Goal: Answer question/provide support

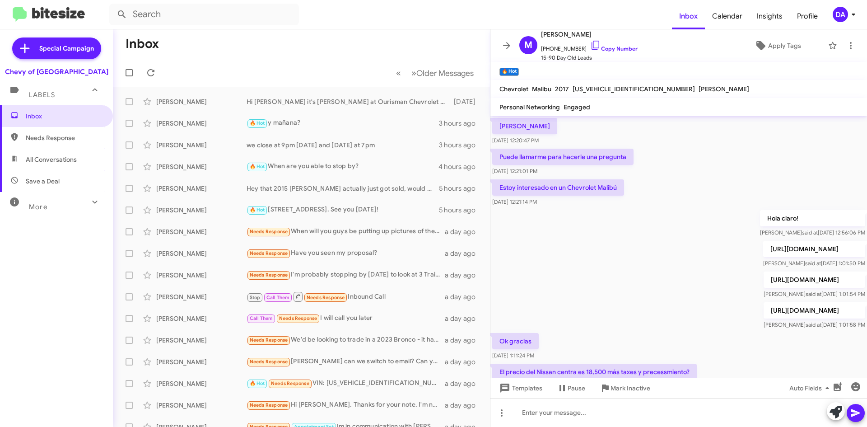
scroll to position [380, 0]
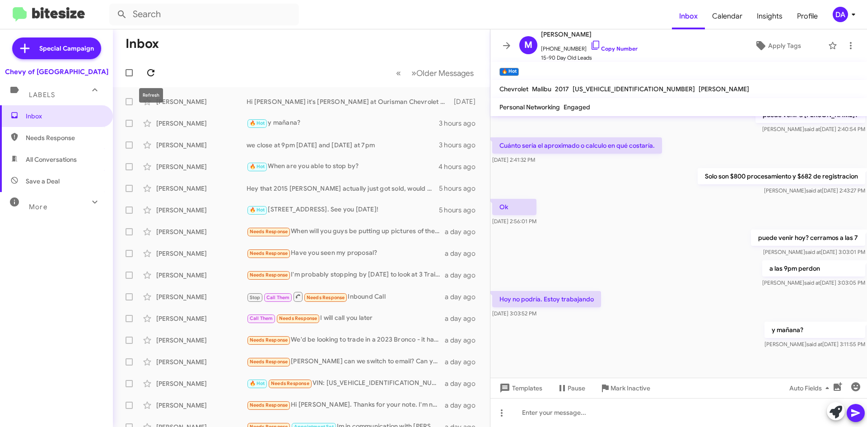
click at [150, 76] on icon at bounding box center [150, 72] width 7 height 7
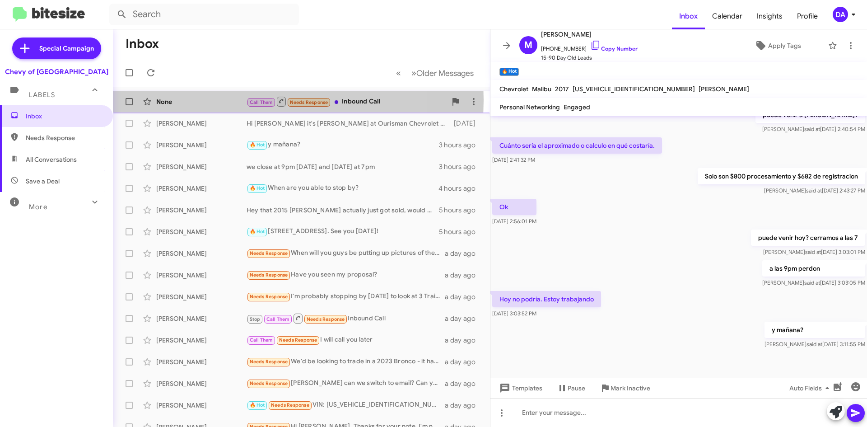
click at [225, 100] on div "None" at bounding box center [201, 101] width 90 height 9
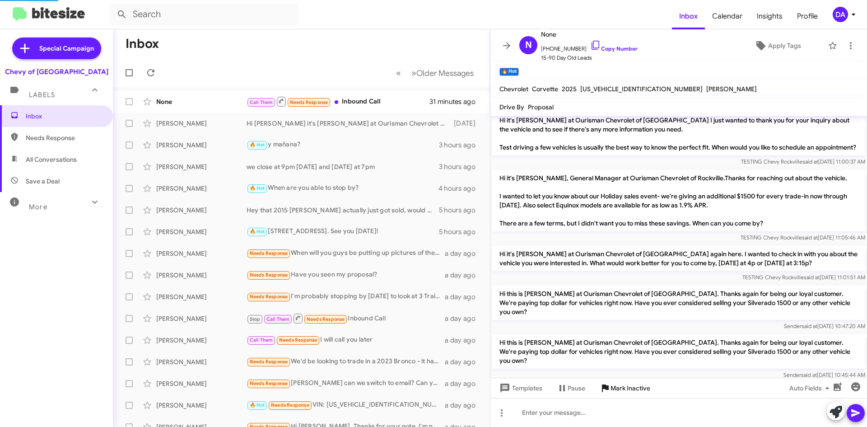
scroll to position [794, 0]
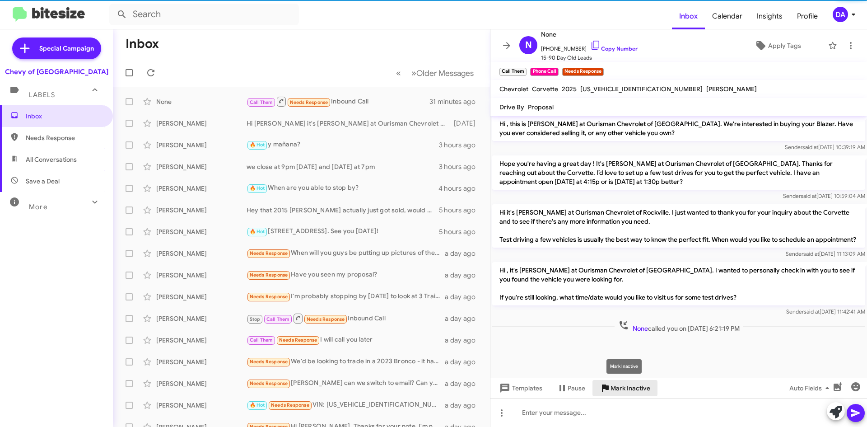
click at [635, 384] on span "Mark Inactive" at bounding box center [631, 388] width 40 height 16
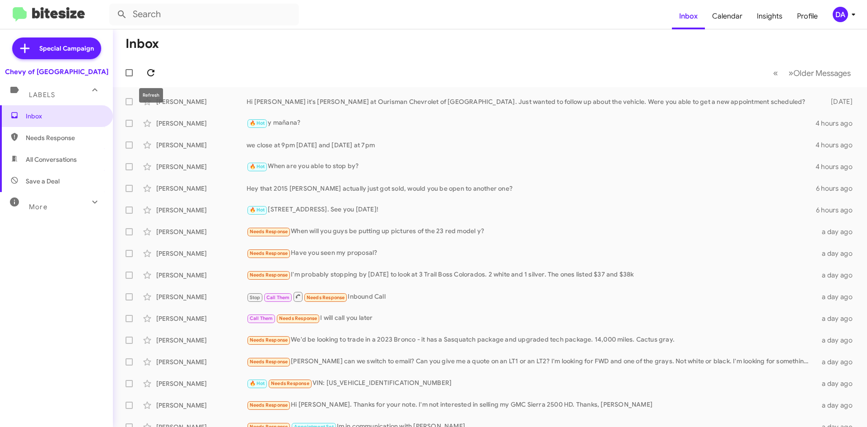
click at [148, 78] on button at bounding box center [151, 73] width 18 height 18
click at [200, 122] on div "[PERSON_NAME]" at bounding box center [201, 123] width 90 height 9
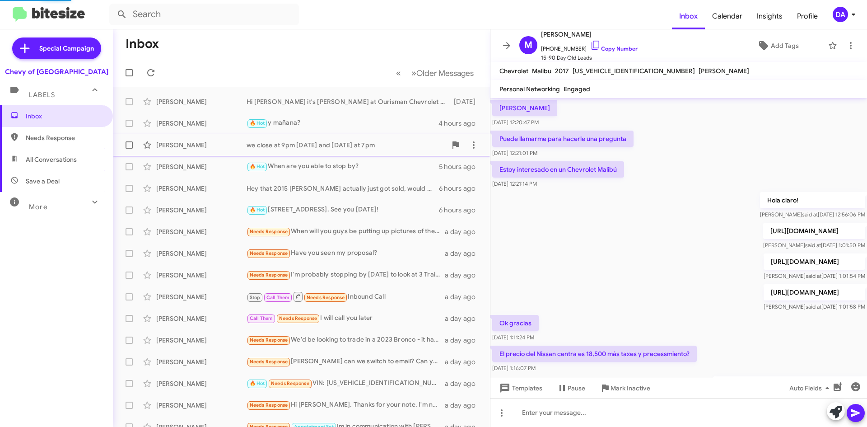
scroll to position [380, 0]
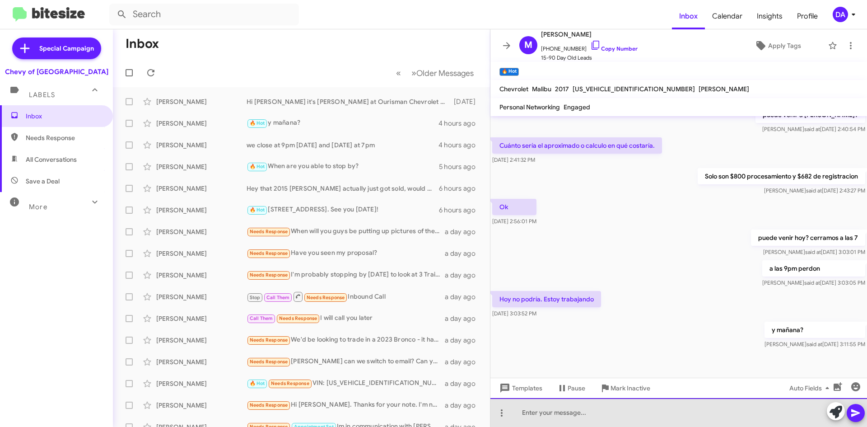
click at [586, 416] on div at bounding box center [679, 412] width 377 height 29
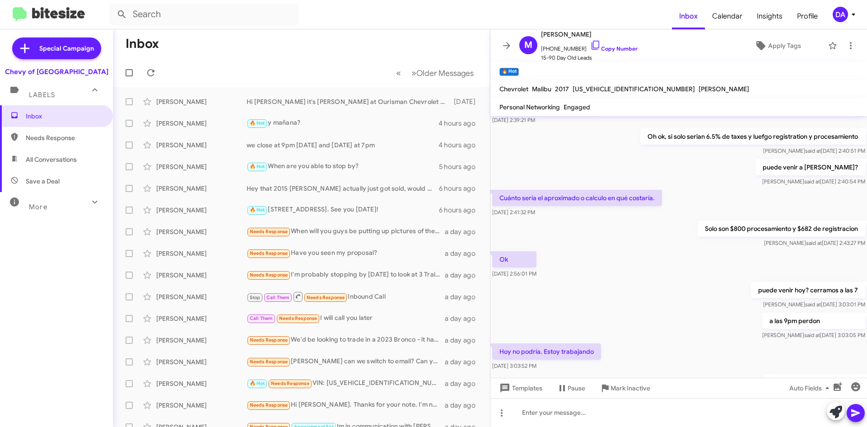
scroll to position [398, 0]
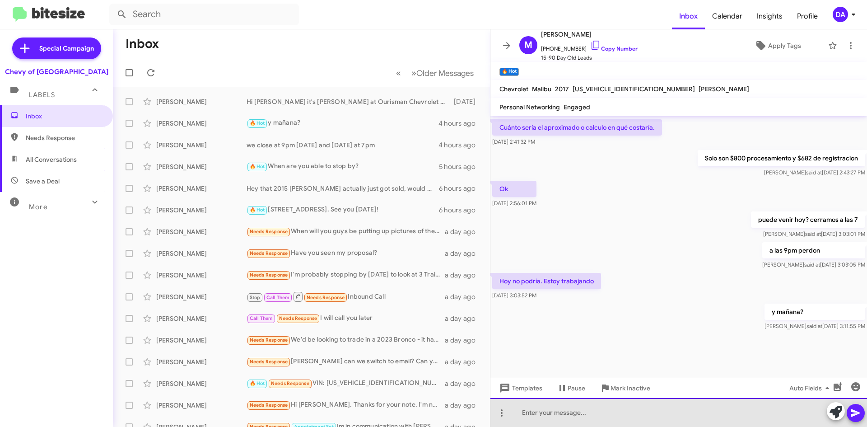
click at [558, 409] on div at bounding box center [679, 412] width 377 height 29
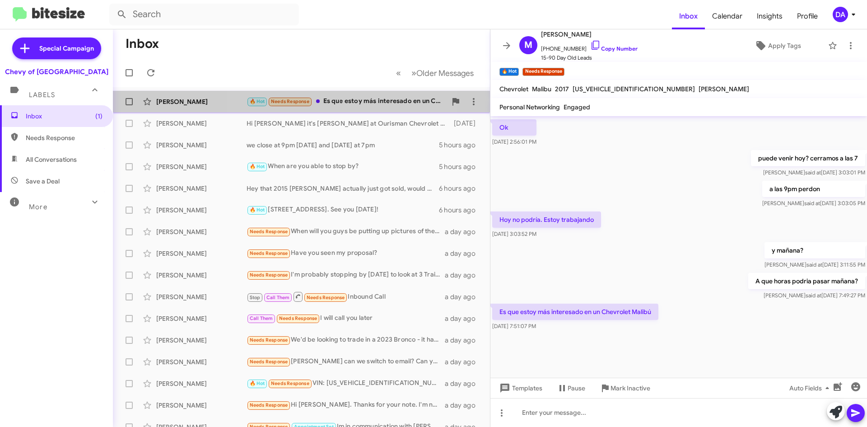
click at [321, 93] on div "[PERSON_NAME] 🔥 Hot Needs Response Es que estoy más interesado en un Chevrolet …" at bounding box center [301, 102] width 363 height 18
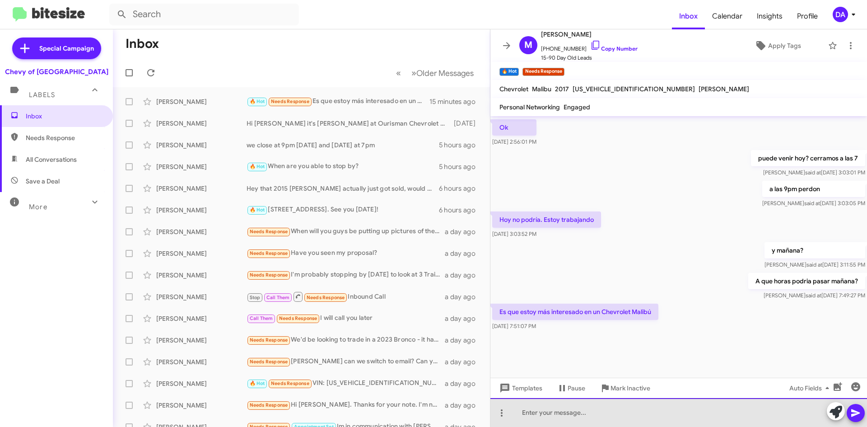
click at [638, 412] on div at bounding box center [679, 412] width 377 height 29
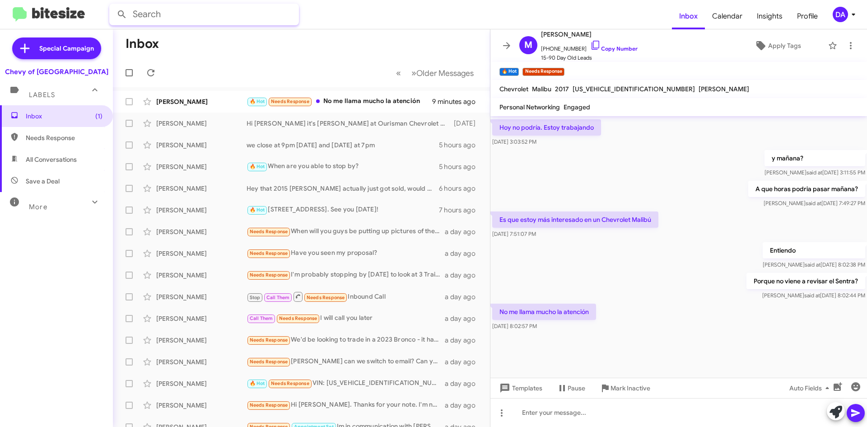
click at [184, 20] on input "text" at bounding box center [204, 15] width 190 height 22
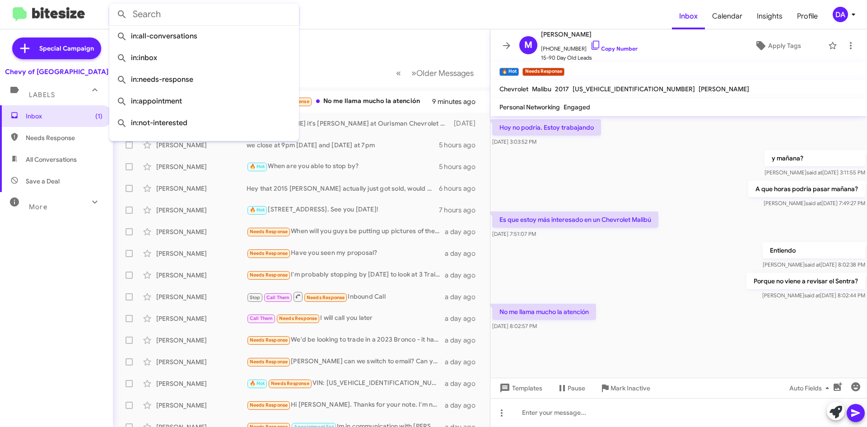
click at [184, 20] on input "text" at bounding box center [204, 15] width 190 height 22
paste input "[PHONE_NUMBER]"
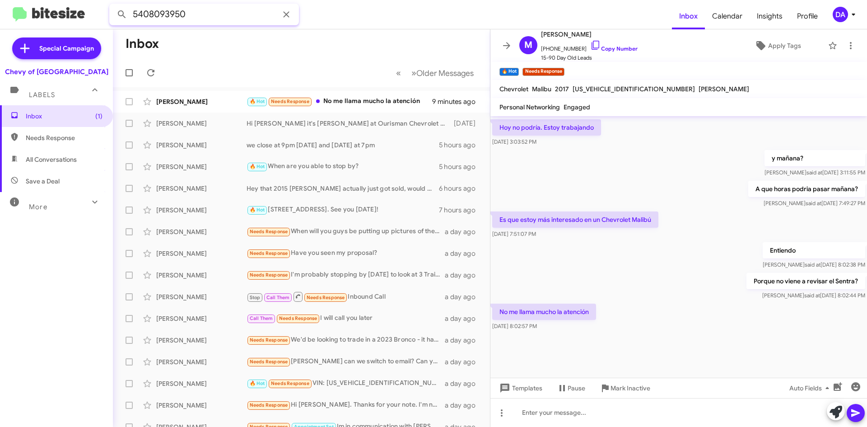
type input "5408093950"
click at [113, 5] on button at bounding box center [122, 14] width 18 height 18
click at [245, 19] on input "5408093950" at bounding box center [204, 15] width 190 height 22
click at [113, 5] on button at bounding box center [122, 14] width 18 height 18
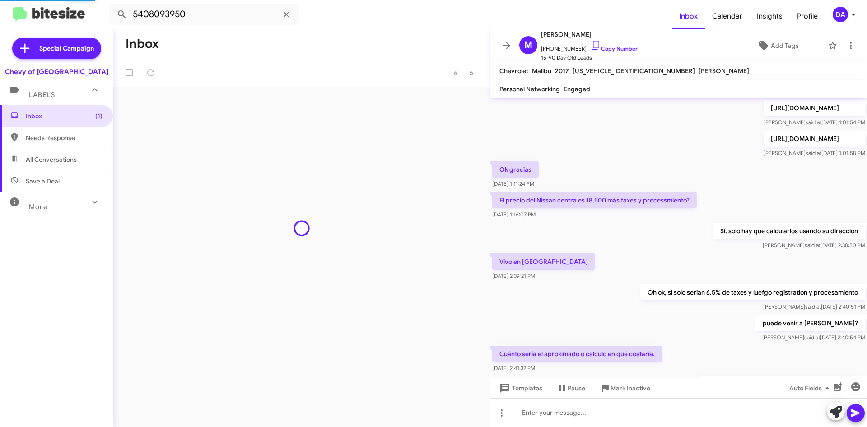
scroll to position [344, 0]
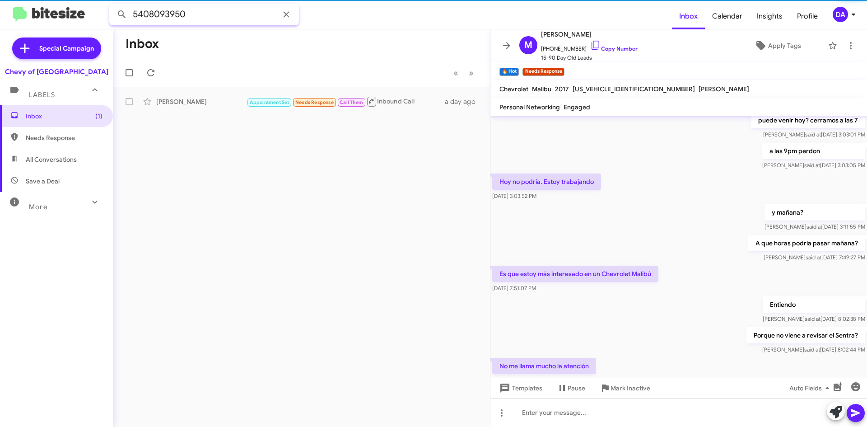
click at [209, 19] on input "5408093950" at bounding box center [204, 15] width 190 height 22
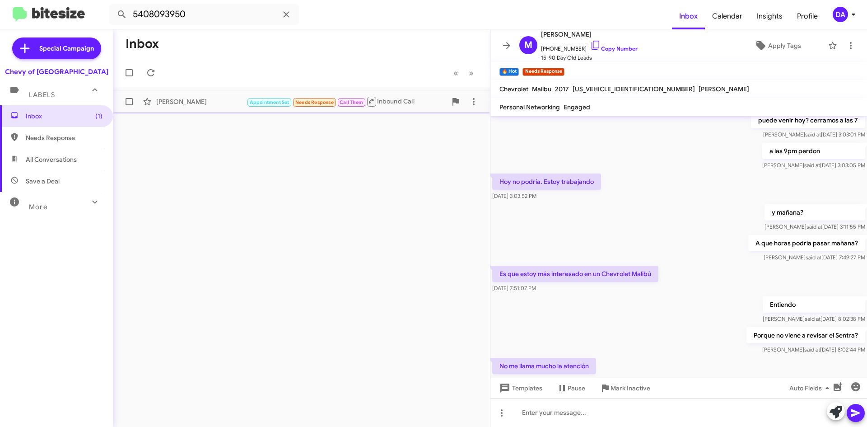
click at [187, 96] on div "[PERSON_NAME] Appointment Set Needs Response Call Them Inbound Call a day ago" at bounding box center [301, 102] width 363 height 18
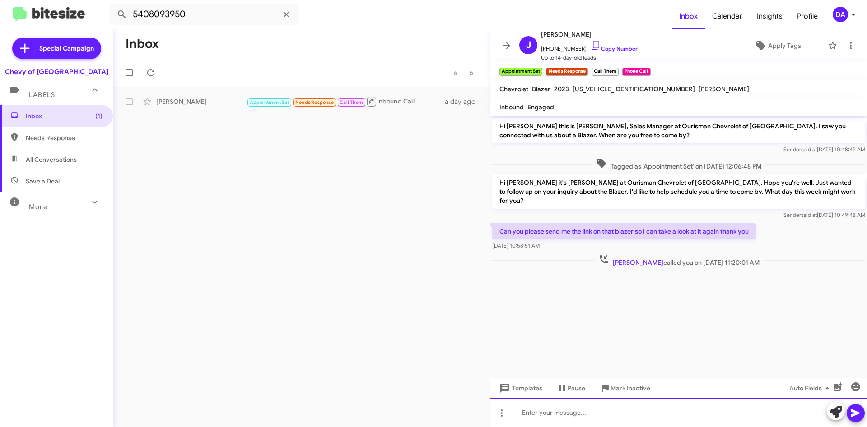
click at [633, 419] on div at bounding box center [679, 412] width 377 height 29
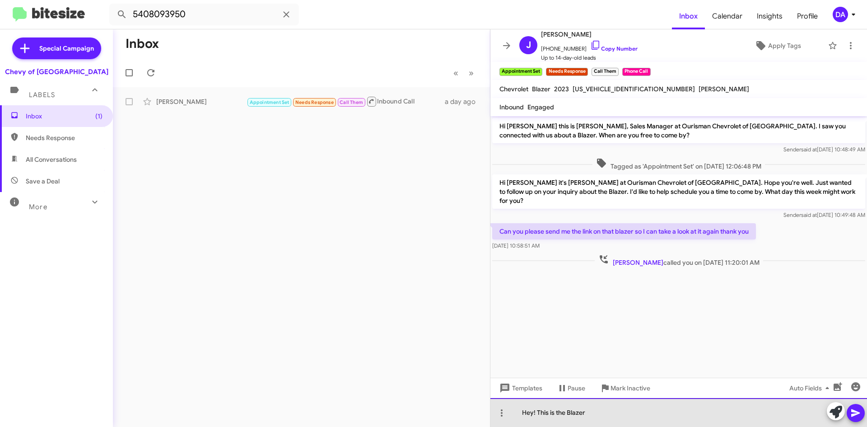
click at [617, 414] on div "Hey! This is the Blazer" at bounding box center [679, 412] width 377 height 29
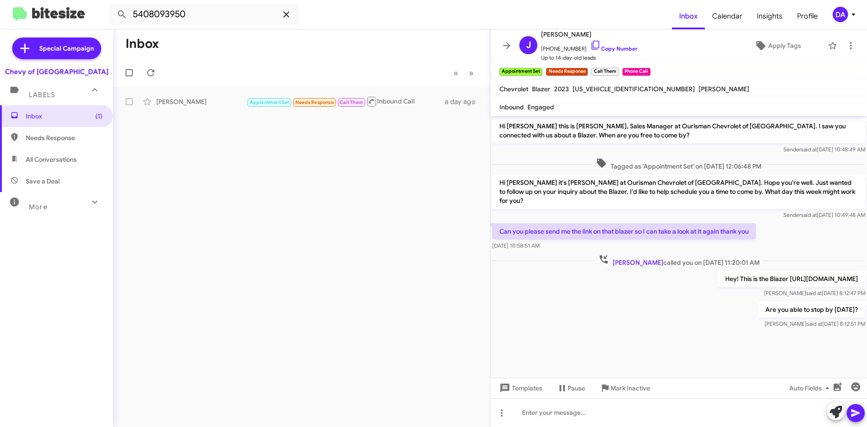
drag, startPoint x: 288, startPoint y: 15, endPoint x: 281, endPoint y: 16, distance: 6.8
click at [288, 15] on icon at bounding box center [286, 14] width 11 height 11
